Goal: Check status: Check status

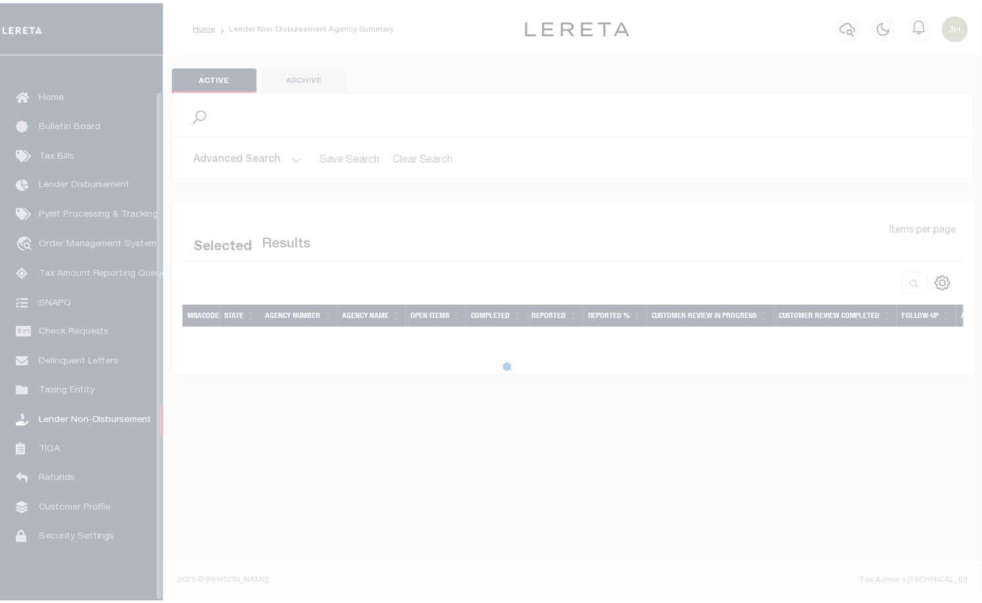
scroll to position [38, 0]
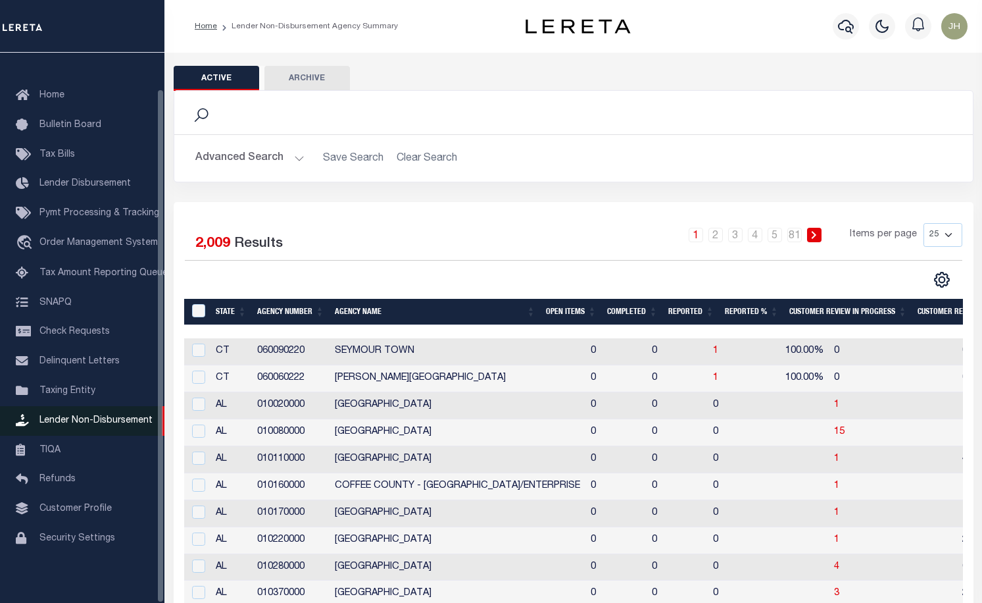
click at [129, 417] on span "Lender Non-Disbursement" at bounding box center [95, 420] width 113 height 9
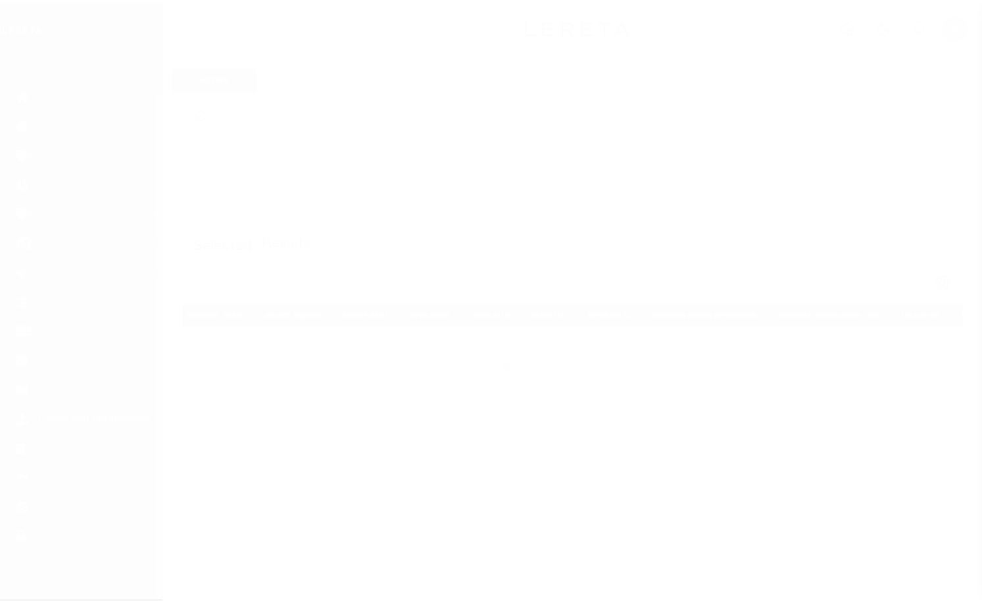
scroll to position [38, 0]
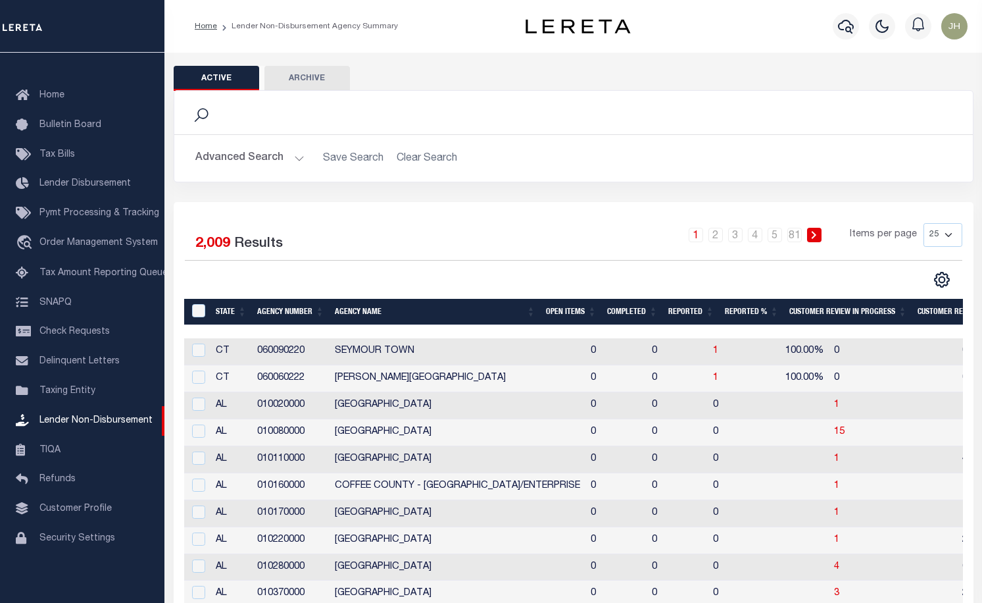
click at [583, 313] on th "Open Items" at bounding box center [571, 312] width 61 height 27
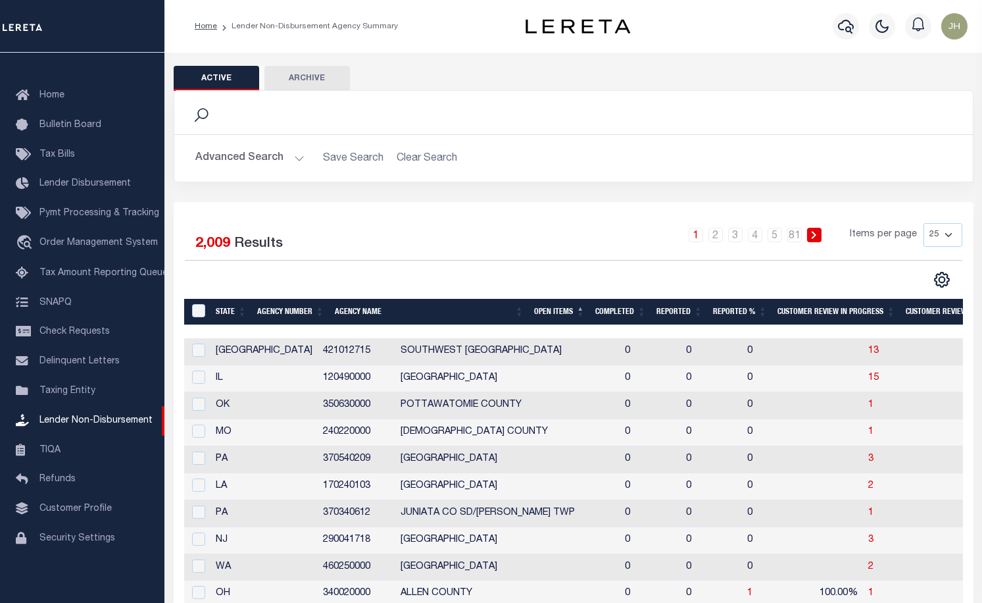
click at [585, 313] on th "Open Items" at bounding box center [559, 312] width 61 height 27
click at [586, 307] on th "Open Items" at bounding box center [559, 312] width 61 height 27
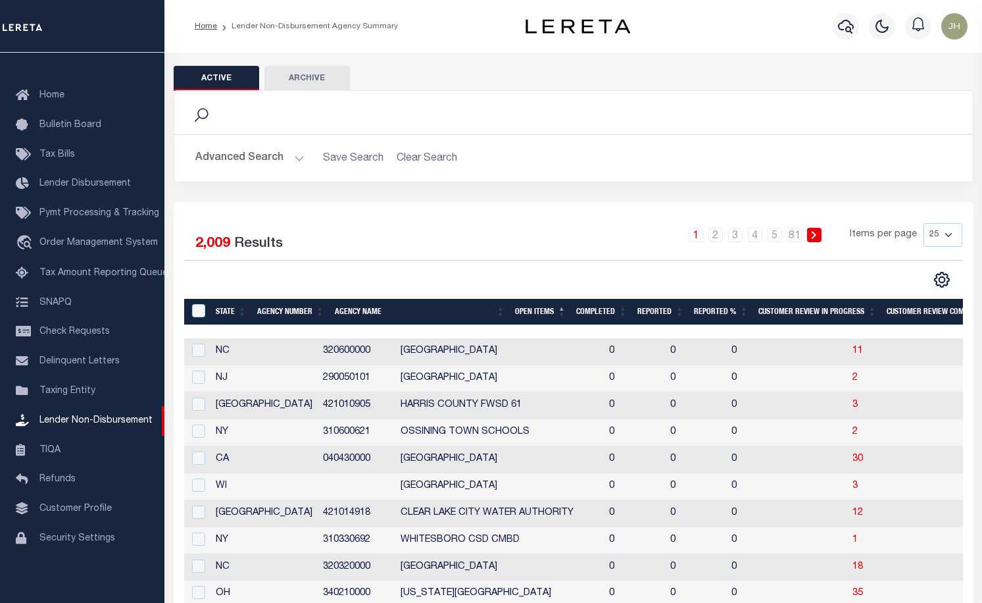
click at [530, 313] on th "Open Items" at bounding box center [540, 312] width 61 height 27
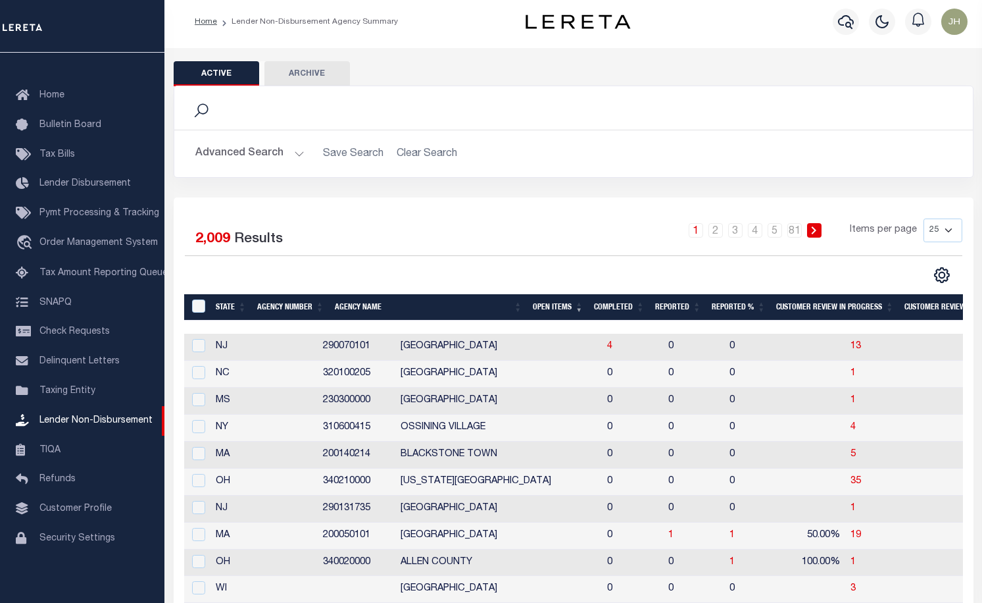
scroll to position [0, 0]
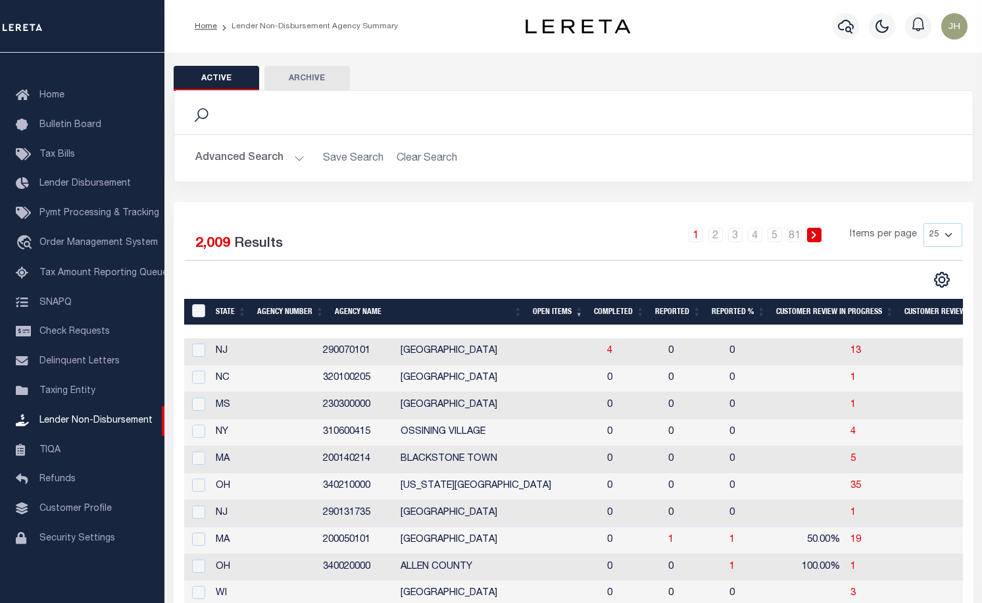
click at [585, 318] on th "Open Items" at bounding box center [558, 312] width 61 height 27
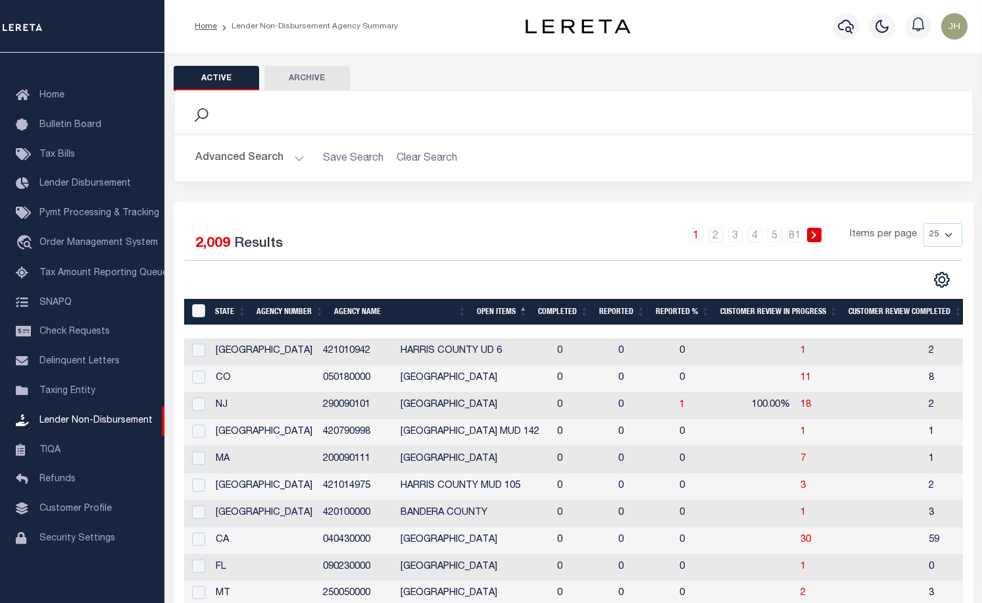
click at [528, 315] on th "Open Items" at bounding box center [502, 312] width 61 height 27
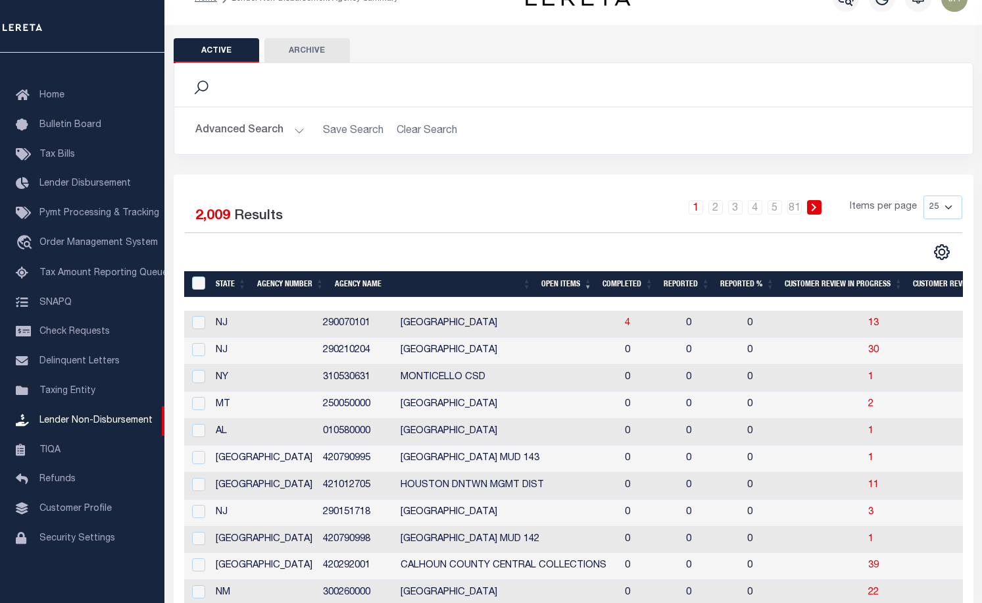
scroll to position [10, 0]
